Goal: Information Seeking & Learning: Learn about a topic

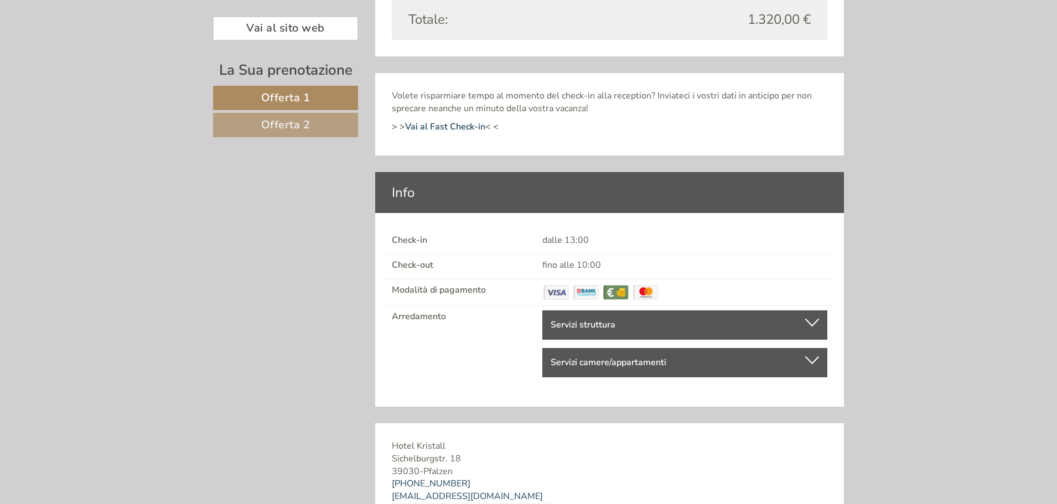
scroll to position [2135, 0]
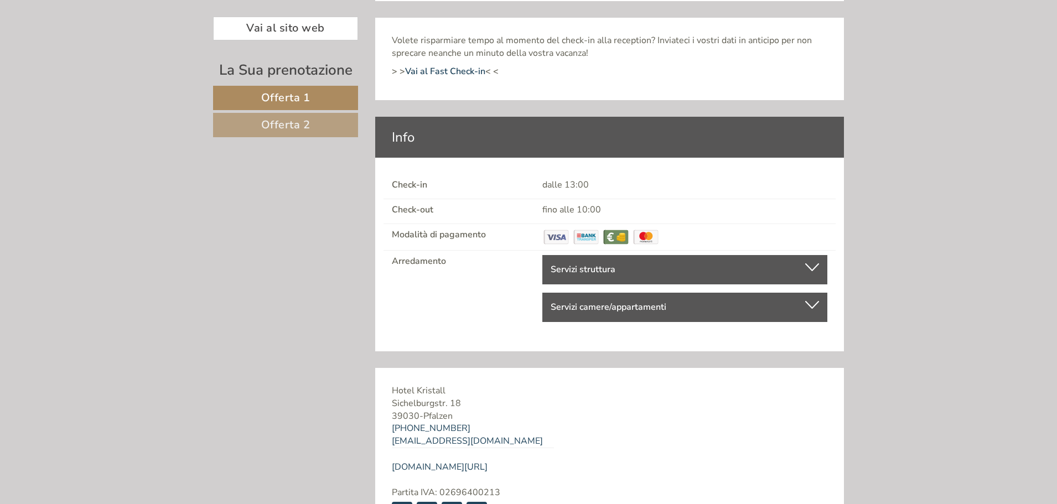
click at [557, 271] on b "Servizi struttura" at bounding box center [583, 269] width 65 height 12
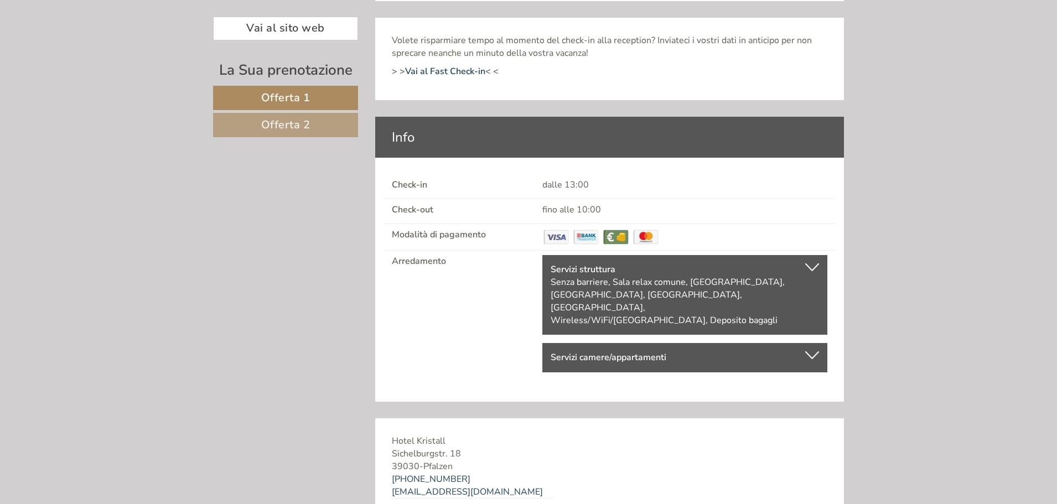
click at [565, 351] on b "Servizi camere/appartamenti" at bounding box center [609, 357] width 116 height 12
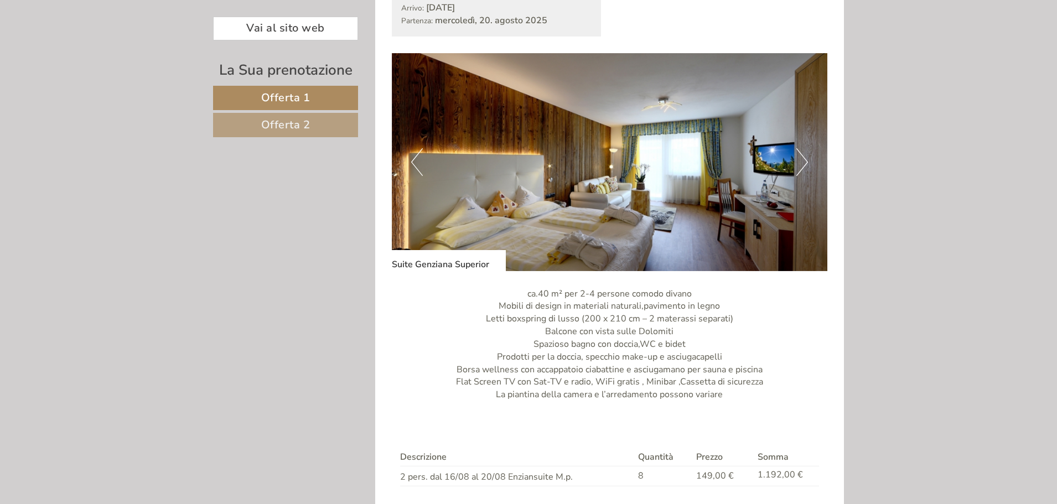
scroll to position [606, 0]
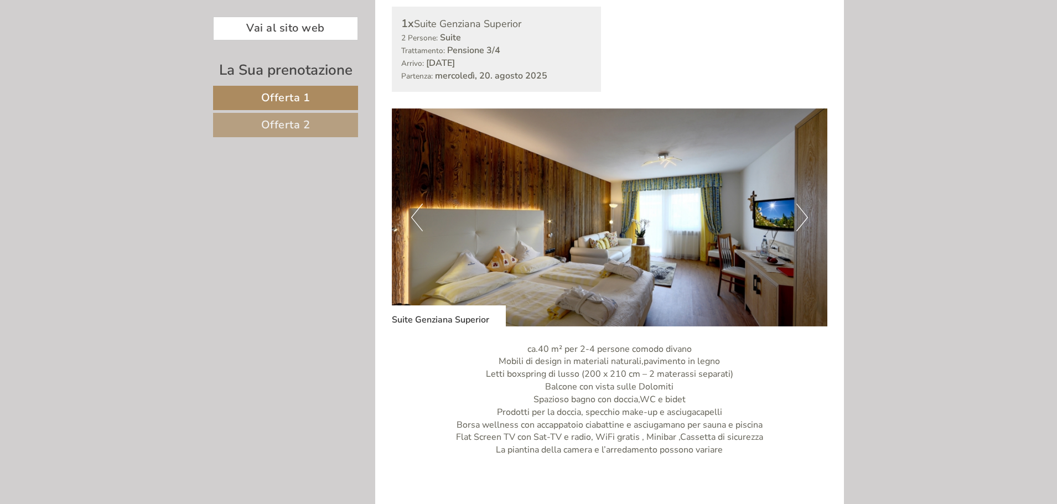
click at [648, 209] on img at bounding box center [610, 217] width 436 height 218
click at [791, 227] on img at bounding box center [610, 217] width 436 height 218
click at [805, 218] on button "Next" at bounding box center [802, 218] width 12 height 28
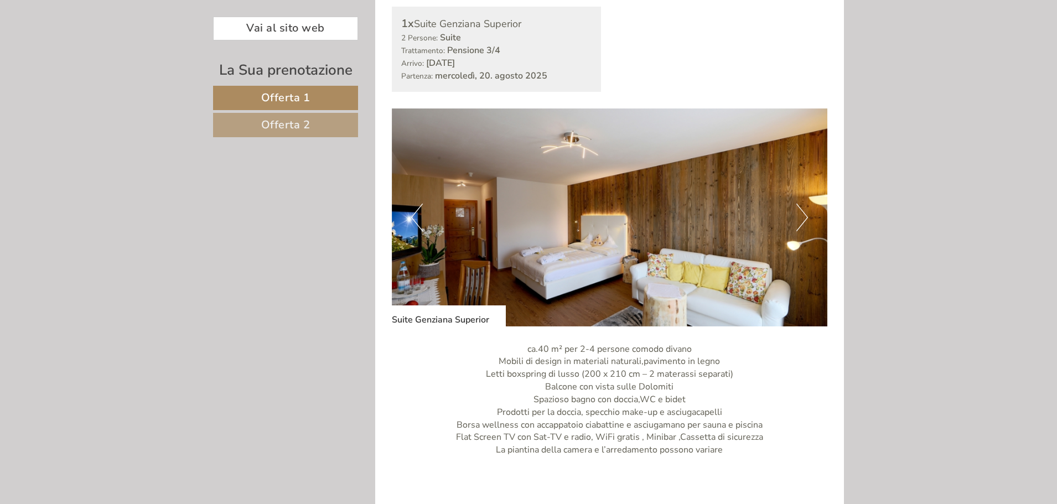
click at [805, 218] on button "Next" at bounding box center [802, 218] width 12 height 28
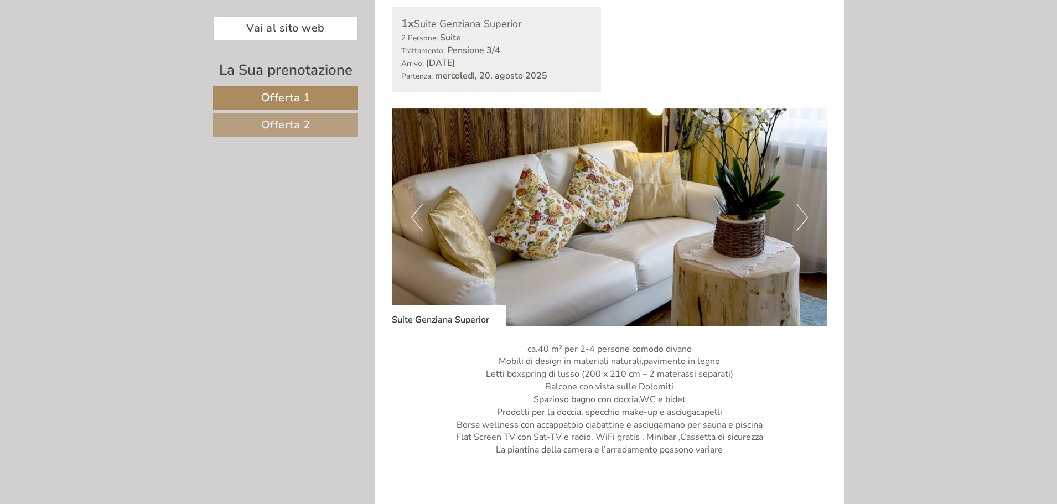
click at [805, 218] on button "Next" at bounding box center [802, 218] width 12 height 28
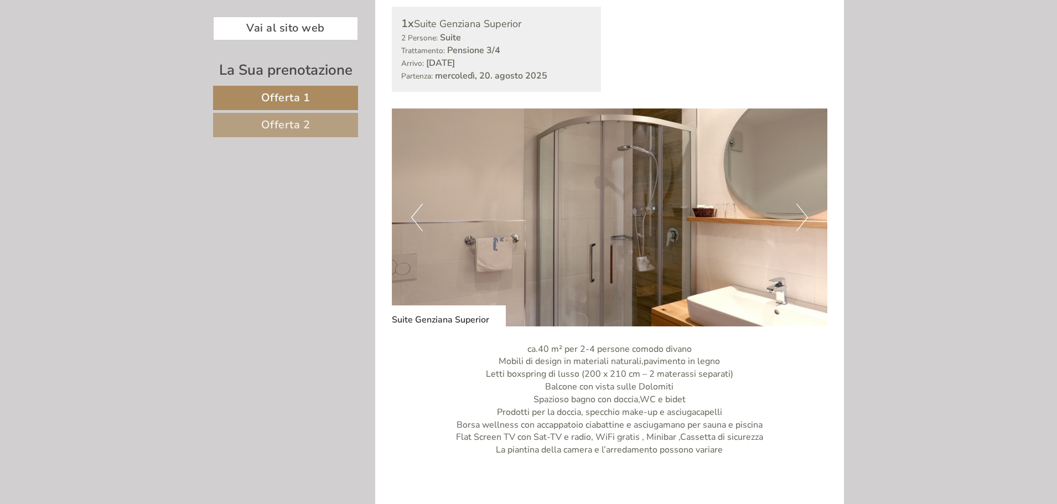
click at [805, 218] on button "Next" at bounding box center [802, 218] width 12 height 28
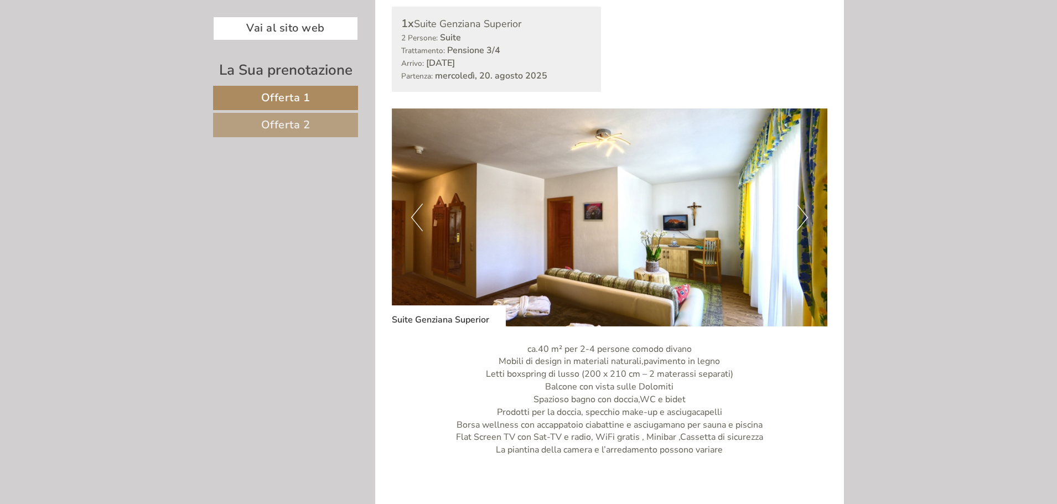
click at [805, 218] on button "Next" at bounding box center [802, 218] width 12 height 28
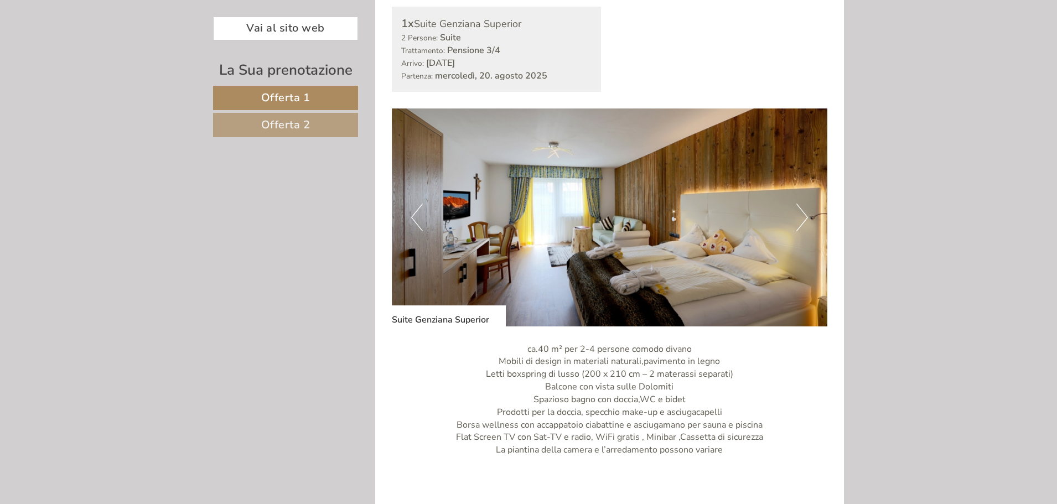
click at [805, 218] on button "Next" at bounding box center [802, 218] width 12 height 28
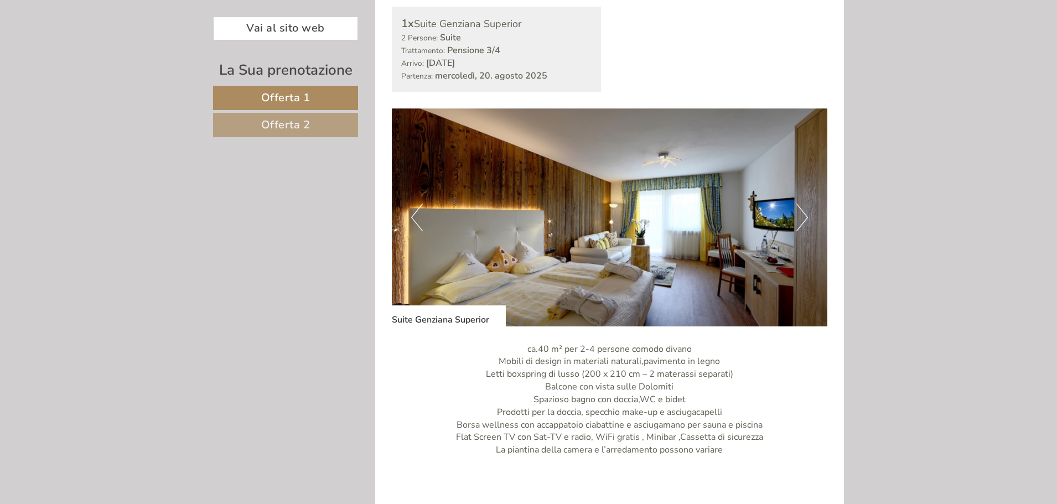
click at [805, 218] on button "Next" at bounding box center [802, 218] width 12 height 28
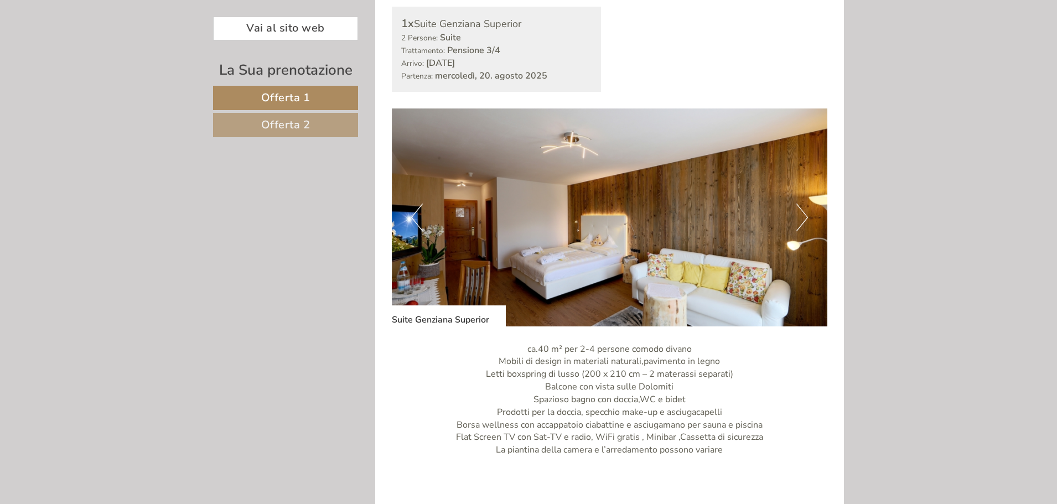
click at [805, 218] on button "Next" at bounding box center [802, 218] width 12 height 28
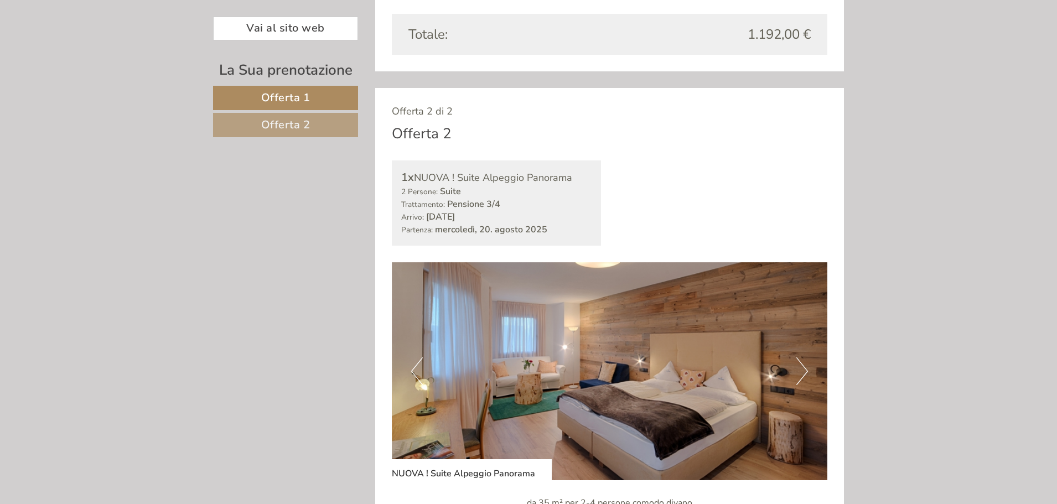
scroll to position [1215, 0]
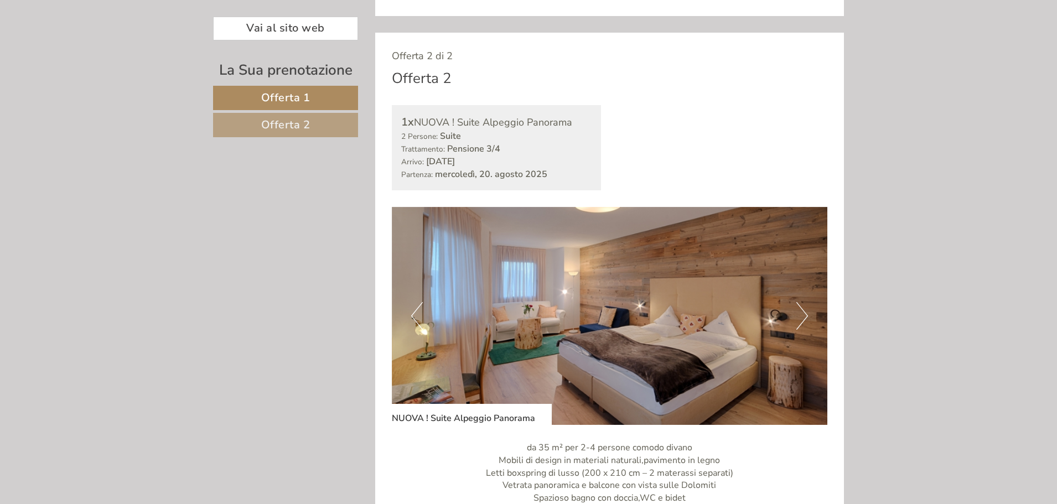
click at [730, 322] on img at bounding box center [610, 316] width 436 height 218
click at [806, 319] on button "Next" at bounding box center [802, 316] width 12 height 28
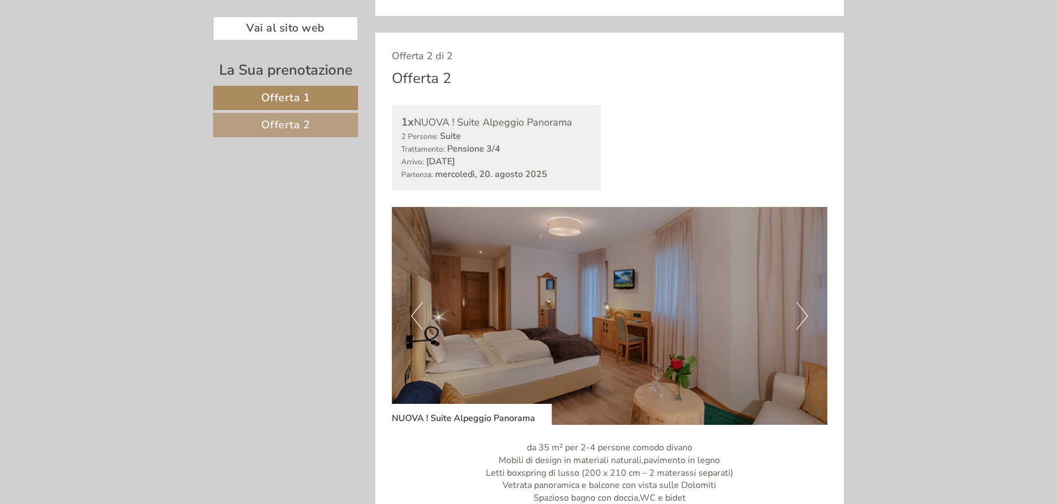
click at [806, 319] on button "Next" at bounding box center [802, 316] width 12 height 28
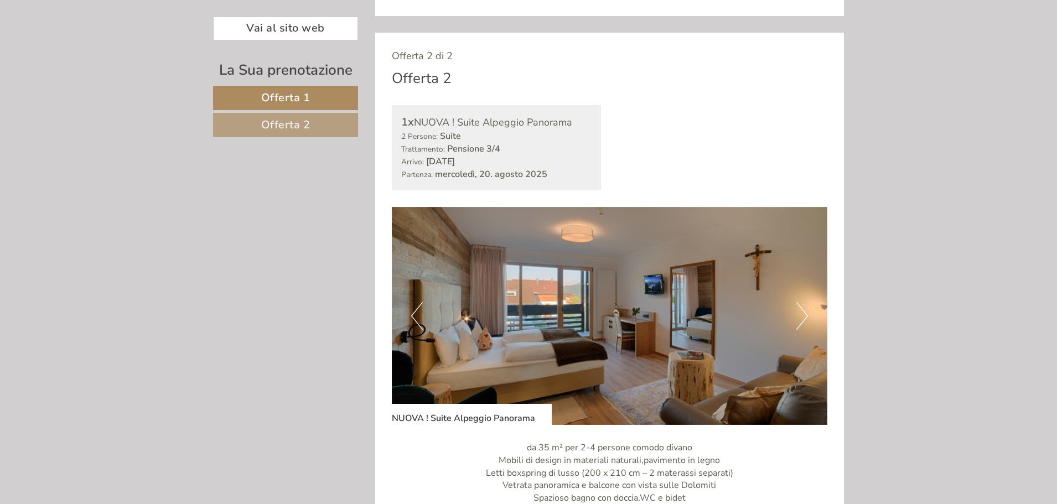
click at [806, 319] on button "Next" at bounding box center [802, 316] width 12 height 28
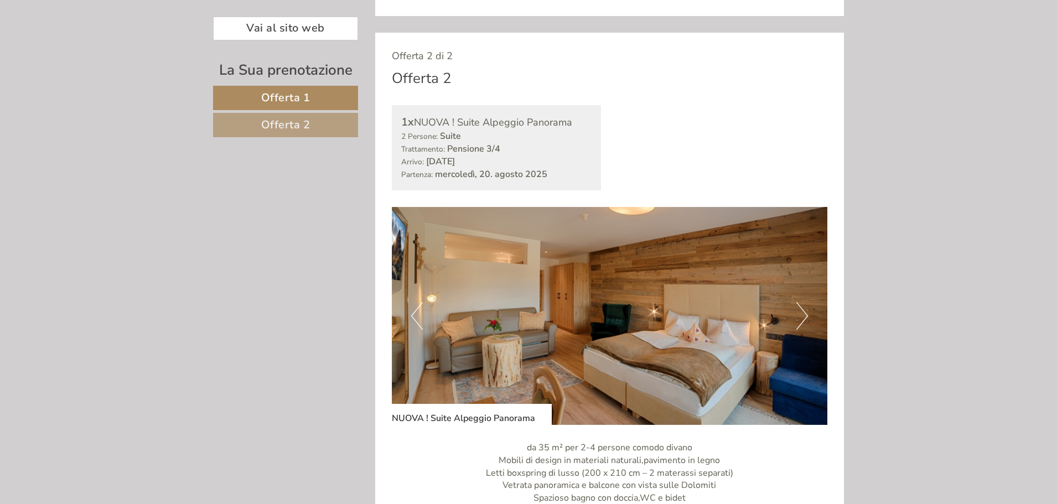
click at [806, 319] on button "Next" at bounding box center [802, 316] width 12 height 28
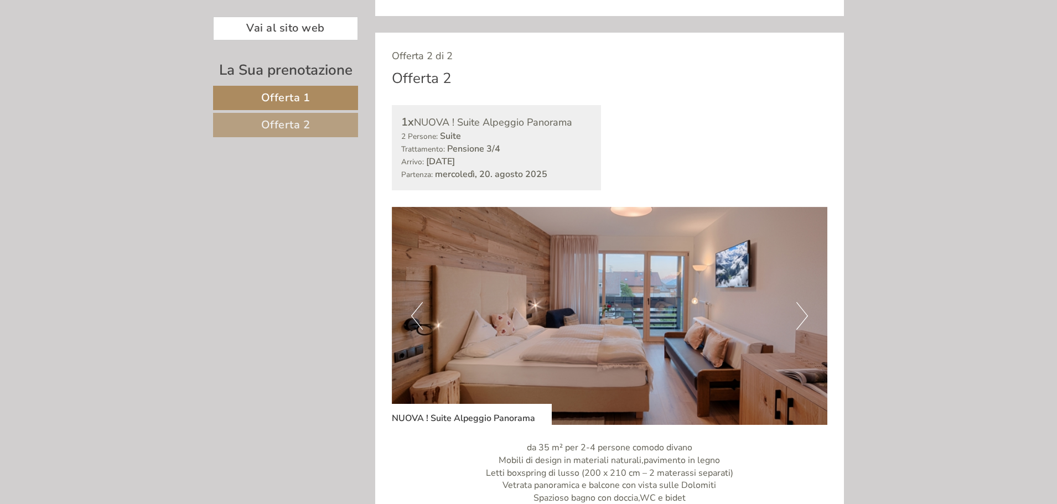
click at [806, 319] on button "Next" at bounding box center [802, 316] width 12 height 28
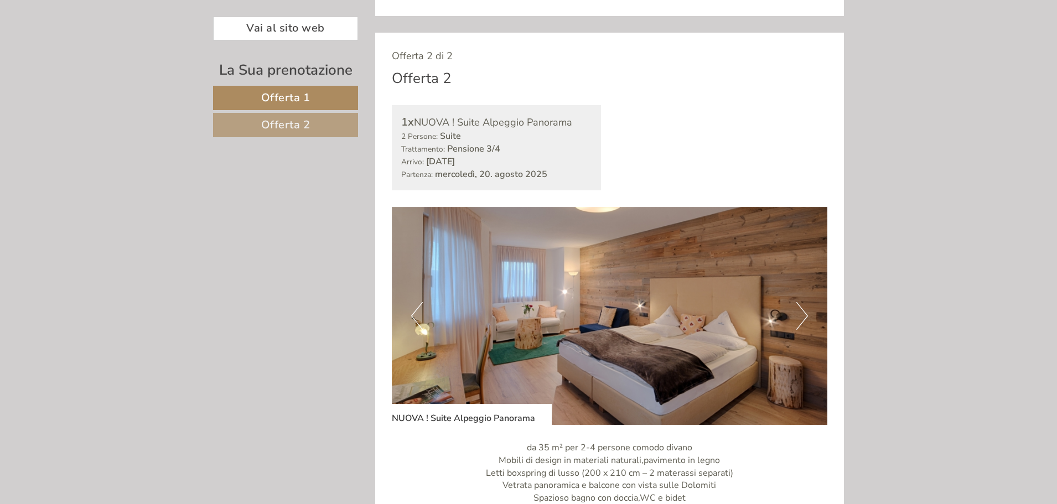
click at [806, 319] on button "Next" at bounding box center [802, 316] width 12 height 28
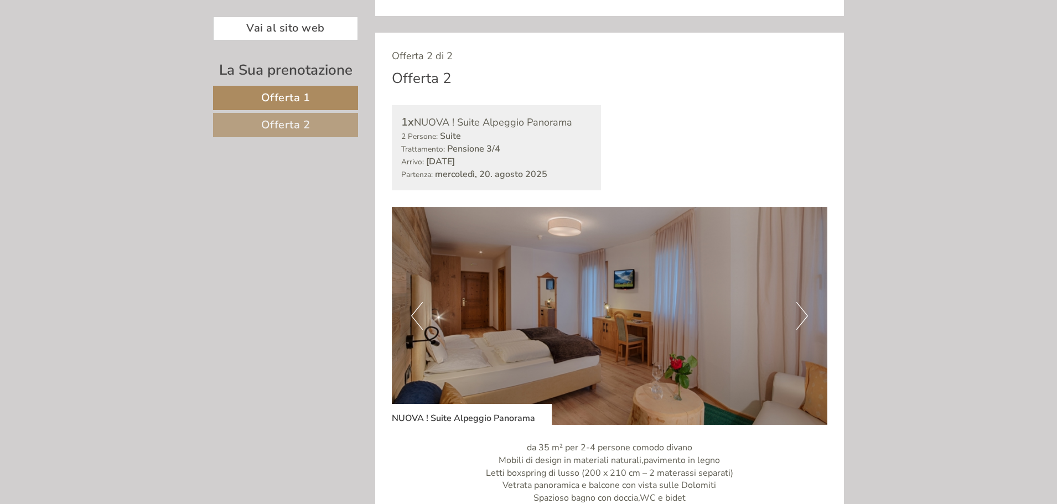
click at [806, 319] on button "Next" at bounding box center [802, 316] width 12 height 28
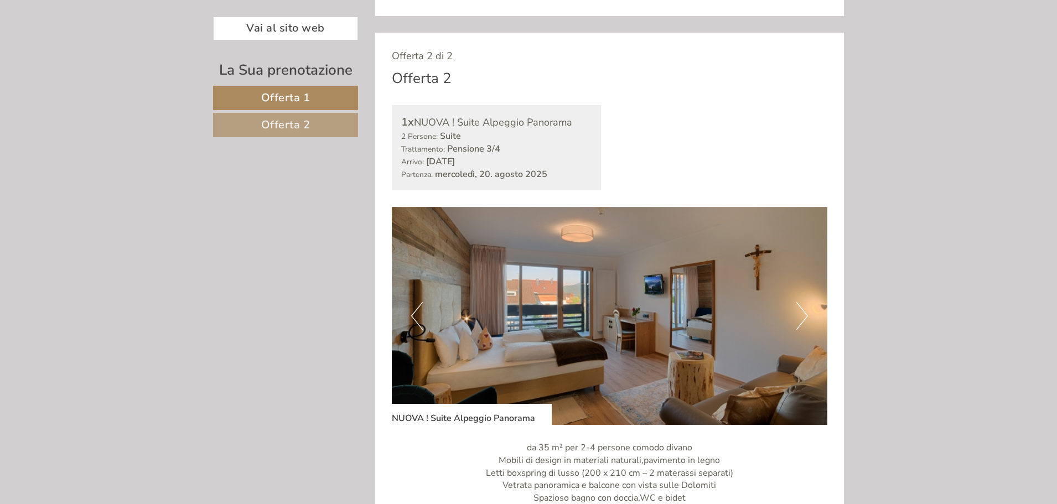
click at [806, 319] on button "Next" at bounding box center [802, 316] width 12 height 28
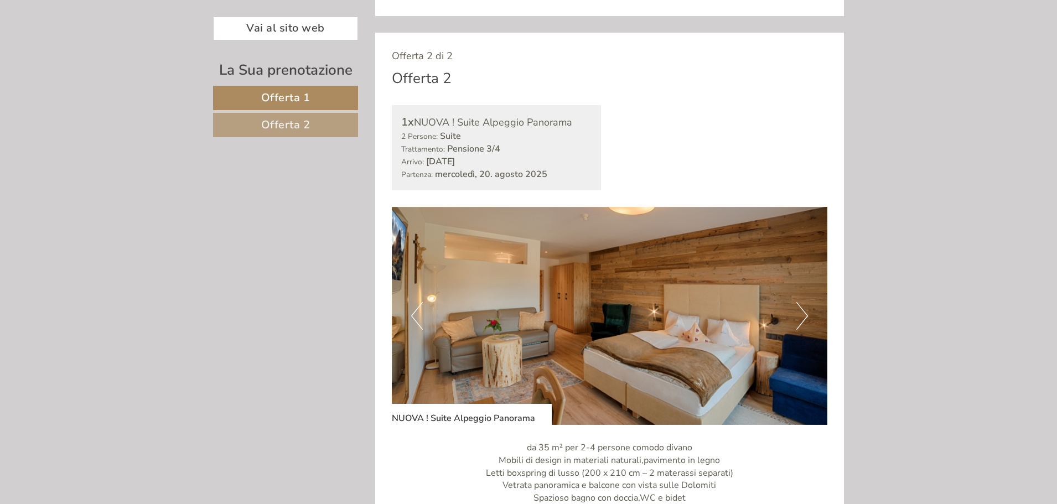
click at [806, 319] on button "Next" at bounding box center [802, 316] width 12 height 28
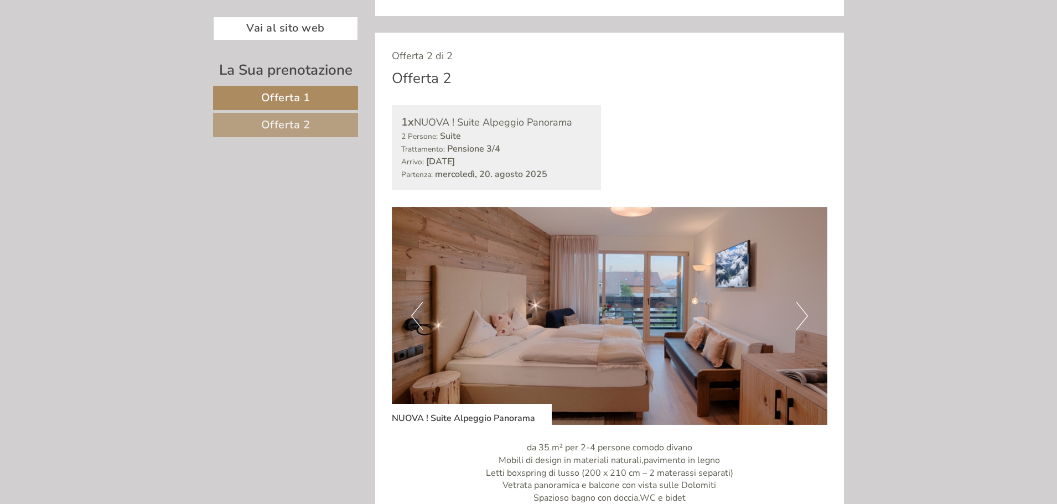
click at [806, 319] on button "Next" at bounding box center [802, 316] width 12 height 28
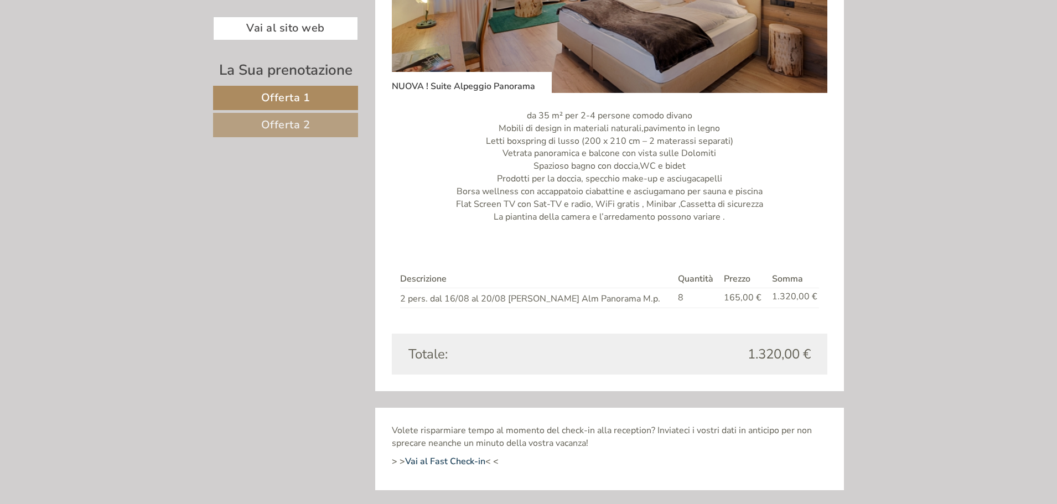
scroll to position [1381, 0]
